Goal: Transaction & Acquisition: Obtain resource

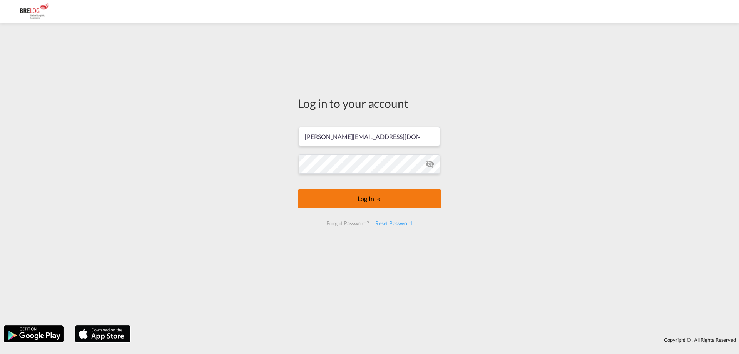
click at [375, 201] on button "Log In" at bounding box center [369, 198] width 143 height 19
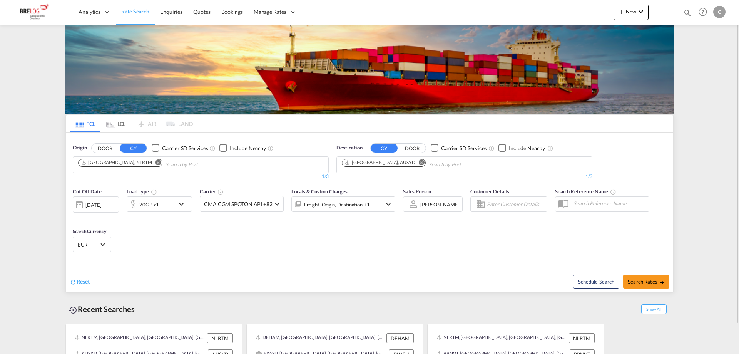
click at [419, 163] on md-icon "Remove" at bounding box center [422, 162] width 6 height 6
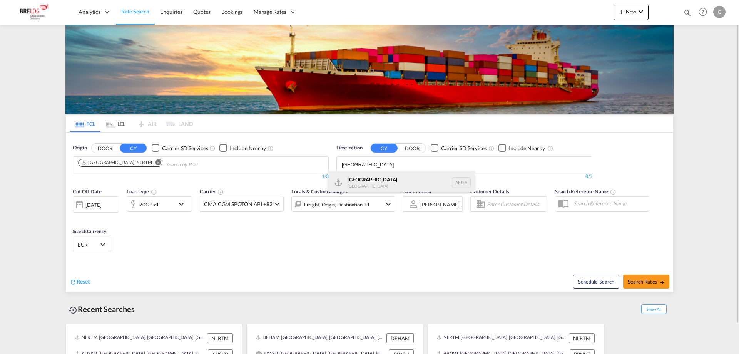
type input "[GEOGRAPHIC_DATA]"
click at [395, 178] on div "[GEOGRAPHIC_DATA] [GEOGRAPHIC_DATA]" at bounding box center [401, 182] width 146 height 23
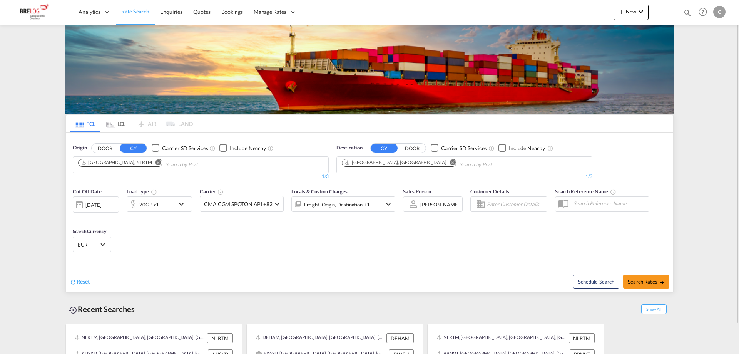
click at [167, 207] on div "20GP x1" at bounding box center [151, 203] width 48 height 15
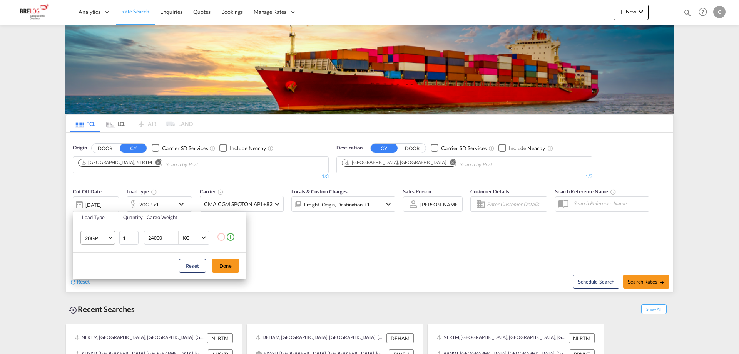
click at [110, 240] on md-select-value "20GP" at bounding box center [99, 237] width 31 height 13
click at [110, 271] on md-option "40HC" at bounding box center [104, 274] width 52 height 18
click at [227, 265] on button "Done" at bounding box center [225, 266] width 27 height 14
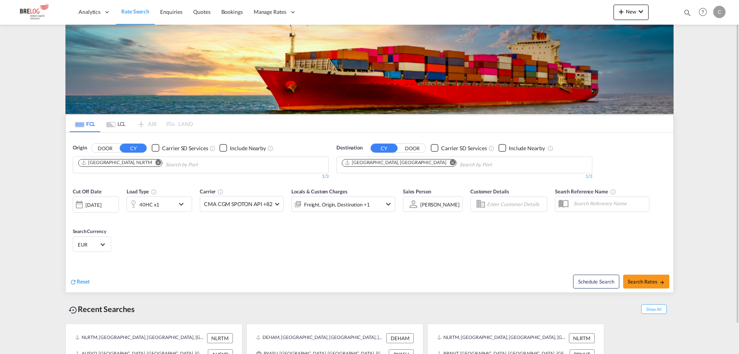
scroll to position [32, 0]
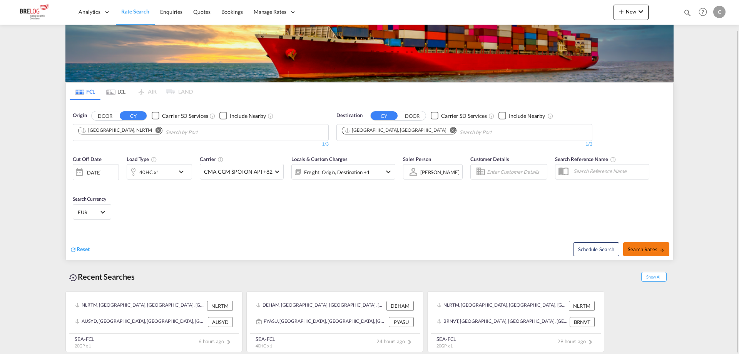
click at [645, 249] on span "Search Rates" at bounding box center [646, 249] width 37 height 6
type input "NLRTM to AEJEA / [DATE]"
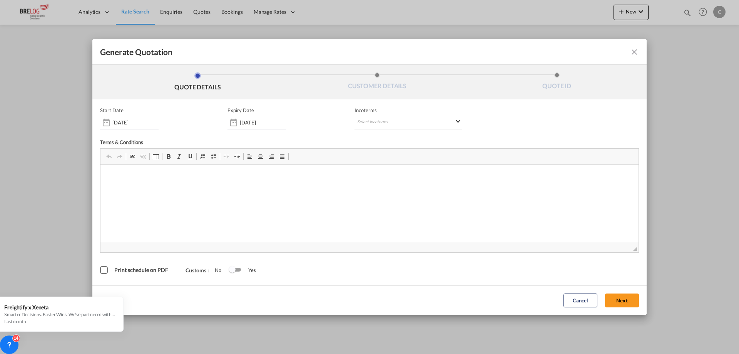
click at [634, 48] on md-icon "icon-close fg-AAA8AD cursor m-0" at bounding box center [633, 51] width 9 height 9
